Goal: Check status: Check status

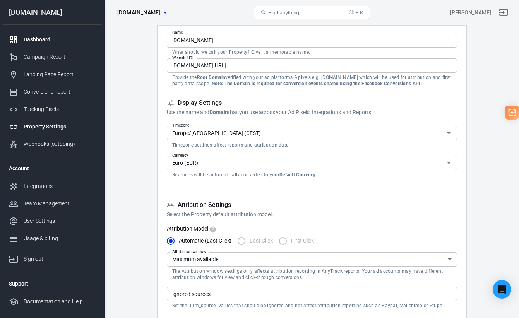
click at [35, 42] on div "Dashboard" at bounding box center [60, 40] width 72 height 8
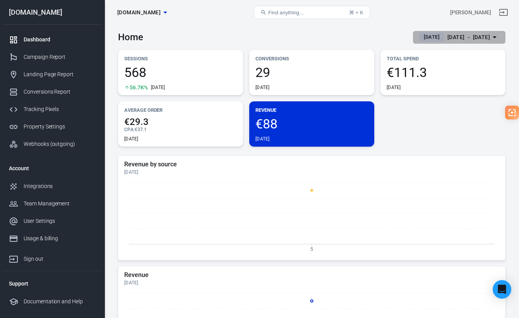
click at [460, 35] on div "[DATE] － [DATE]" at bounding box center [468, 38] width 43 height 10
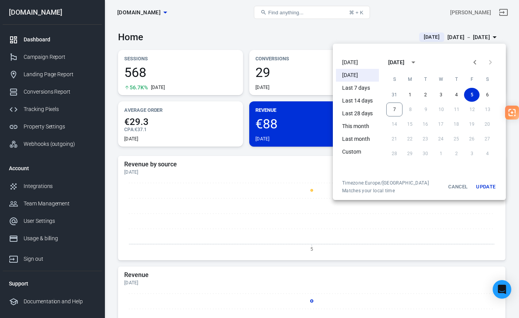
click at [362, 59] on li "[DATE]" at bounding box center [357, 62] width 43 height 13
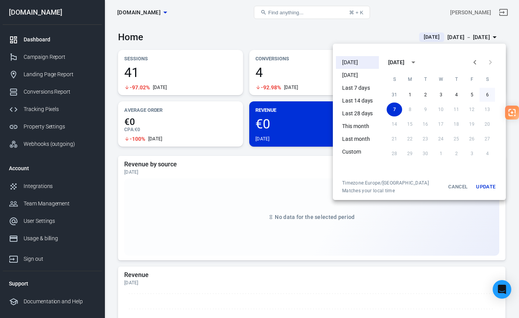
click at [487, 94] on button "6" at bounding box center [486, 95] width 15 height 14
click at [491, 187] on button "Update" at bounding box center [485, 187] width 25 height 14
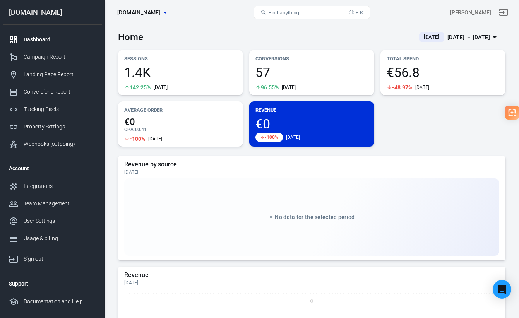
click at [465, 32] on button "[DATE] [DATE] － [DATE]" at bounding box center [459, 37] width 92 height 13
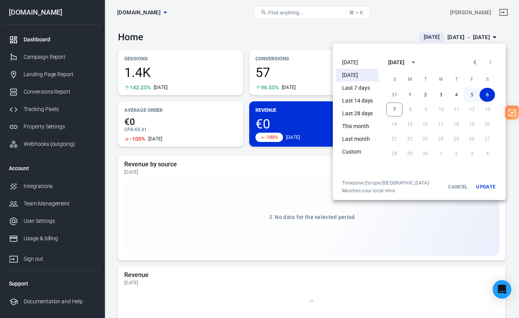
click at [469, 94] on button "5" at bounding box center [471, 95] width 15 height 14
click at [486, 181] on button "Update" at bounding box center [485, 187] width 25 height 14
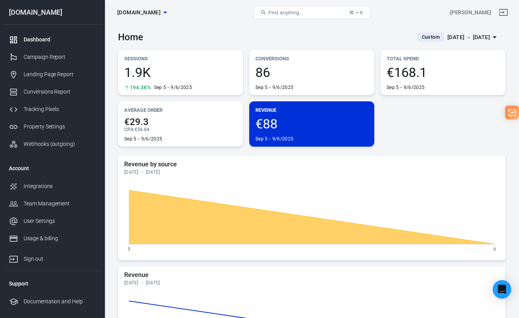
click at [471, 35] on div "[DATE] － [DATE]" at bounding box center [468, 38] width 43 height 10
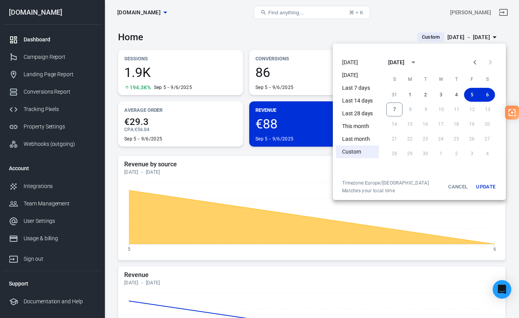
click at [355, 61] on li "[DATE]" at bounding box center [357, 62] width 43 height 13
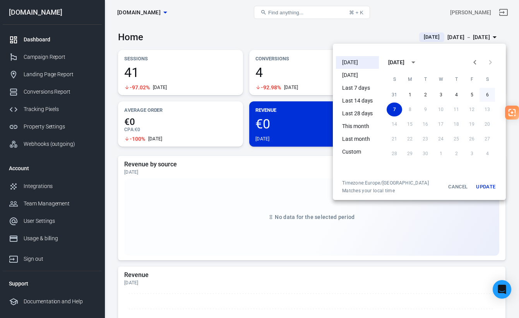
click at [483, 90] on button "6" at bounding box center [486, 95] width 15 height 14
click at [491, 191] on button "Update" at bounding box center [485, 187] width 25 height 14
